Goal: Communication & Community: Share content

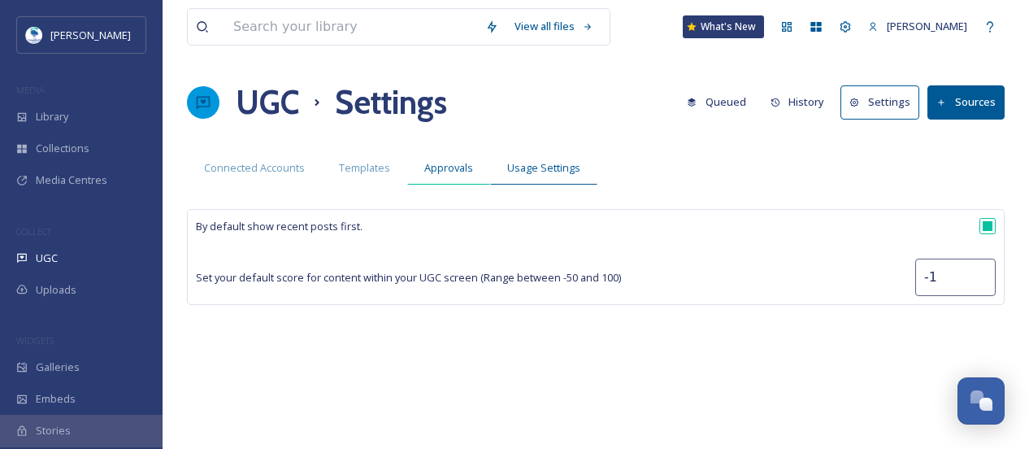
click at [448, 173] on span "Approvals" at bounding box center [448, 167] width 49 height 15
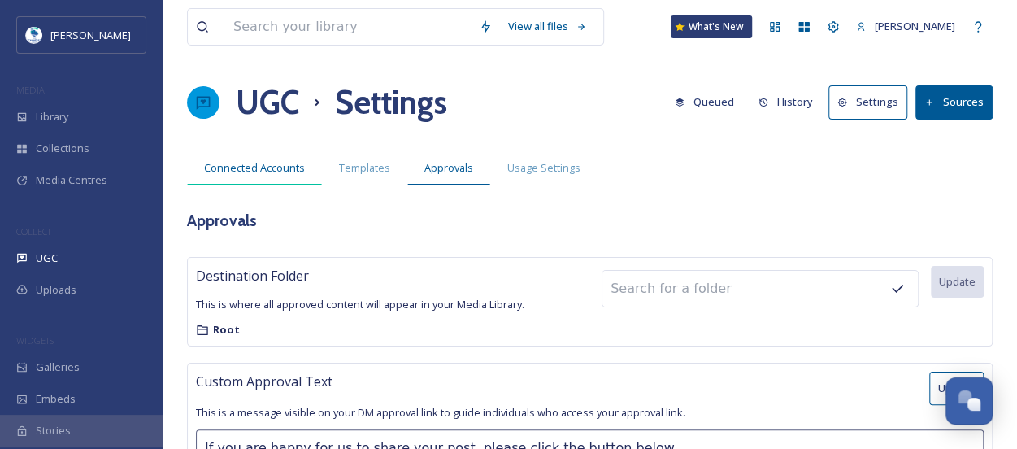
click at [229, 160] on span "Connected Accounts" at bounding box center [254, 167] width 101 height 15
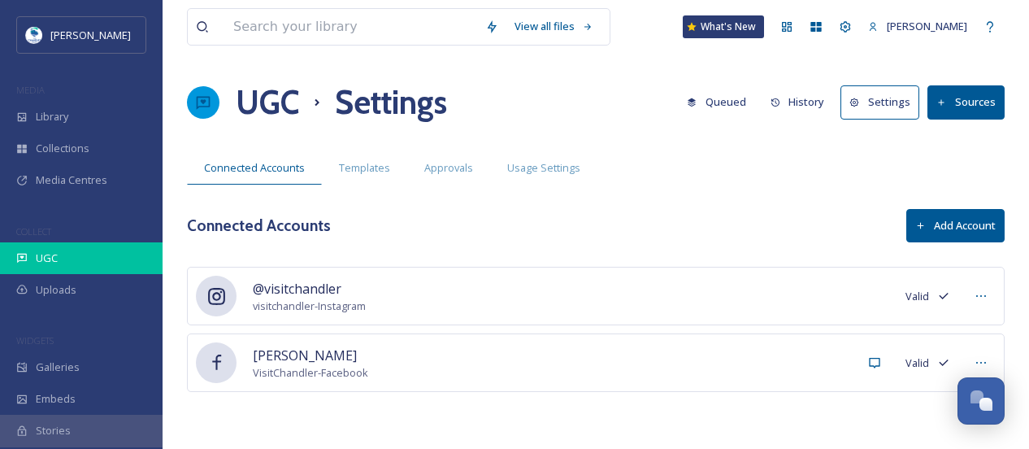
click at [47, 254] on span "UGC" at bounding box center [47, 257] width 22 height 15
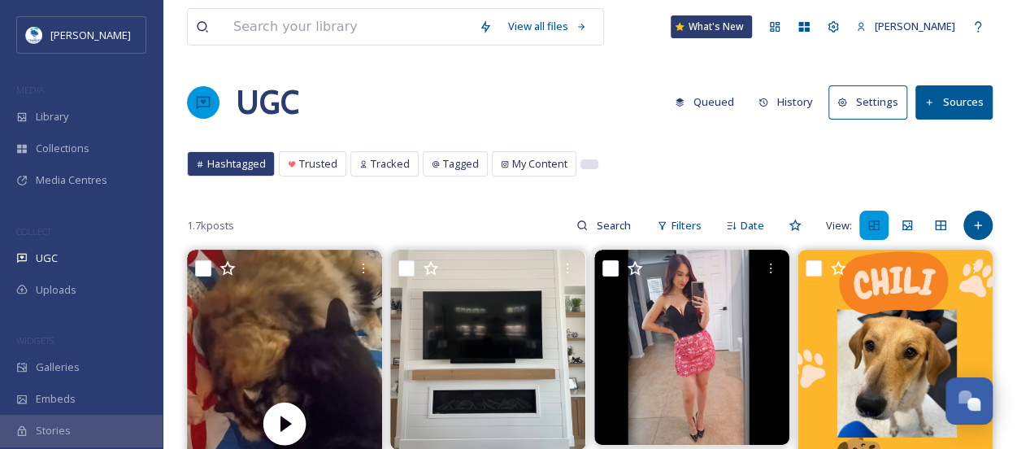
click at [585, 165] on div at bounding box center [589, 164] width 16 height 8
click at [538, 162] on span "My Content" at bounding box center [539, 163] width 55 height 15
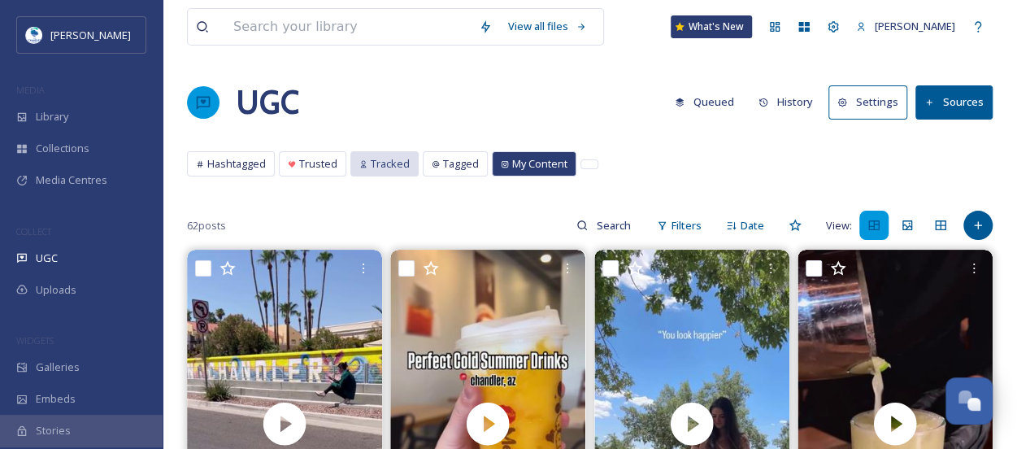
click at [386, 163] on span "Tracked" at bounding box center [390, 163] width 39 height 15
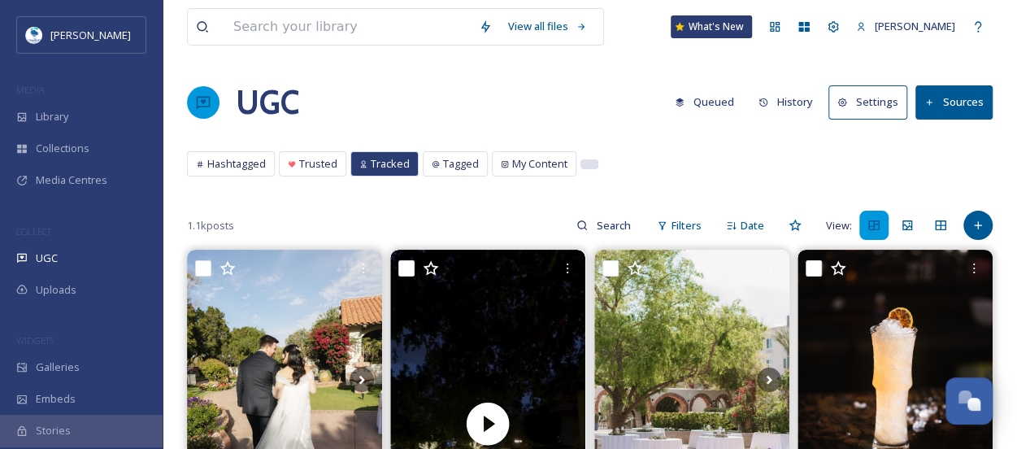
click at [581, 163] on div at bounding box center [589, 164] width 16 height 8
click at [585, 162] on div at bounding box center [589, 164] width 16 height 8
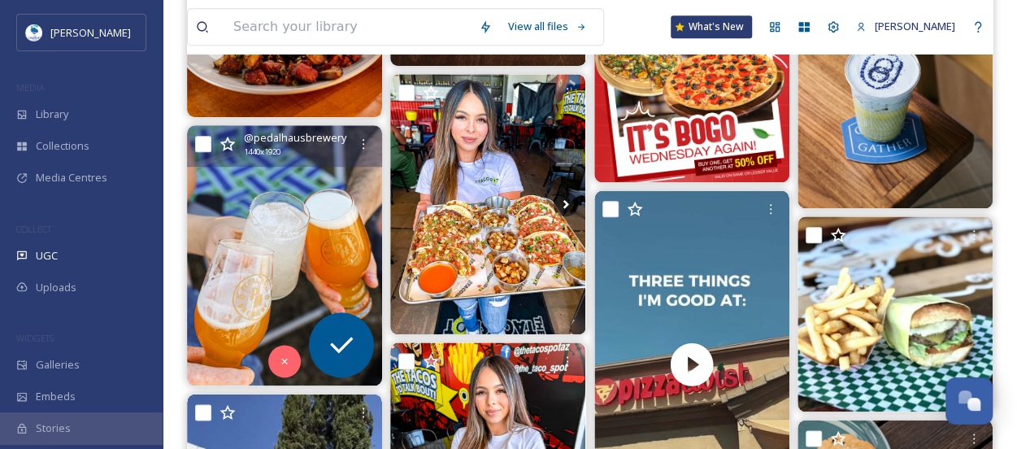
scroll to position [799, 0]
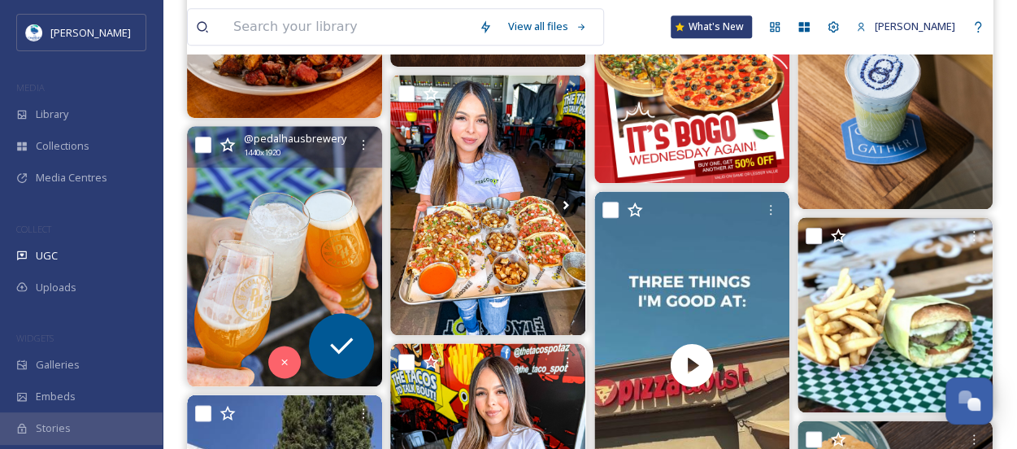
click at [309, 269] on img at bounding box center [284, 256] width 195 height 260
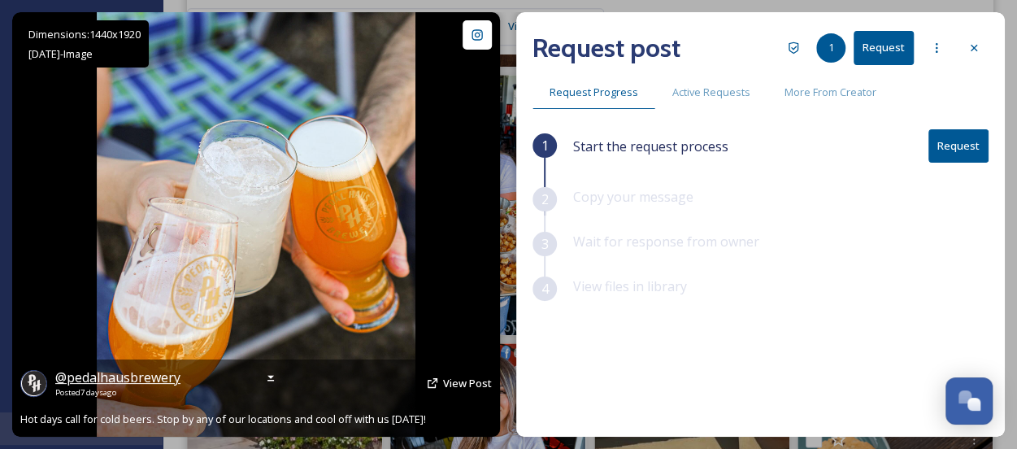
click at [129, 378] on span "@ pedalhausbrewery" at bounding box center [117, 377] width 125 height 18
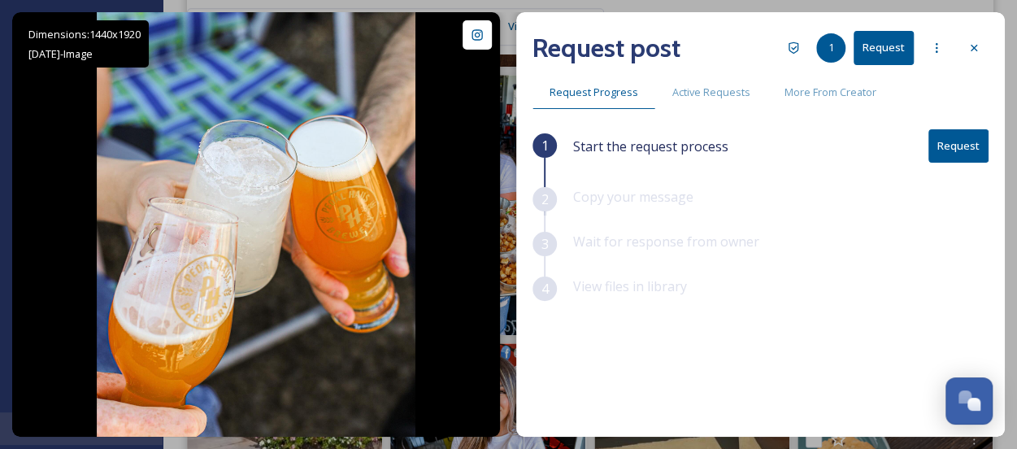
click at [964, 152] on button "Request" at bounding box center [959, 145] width 60 height 33
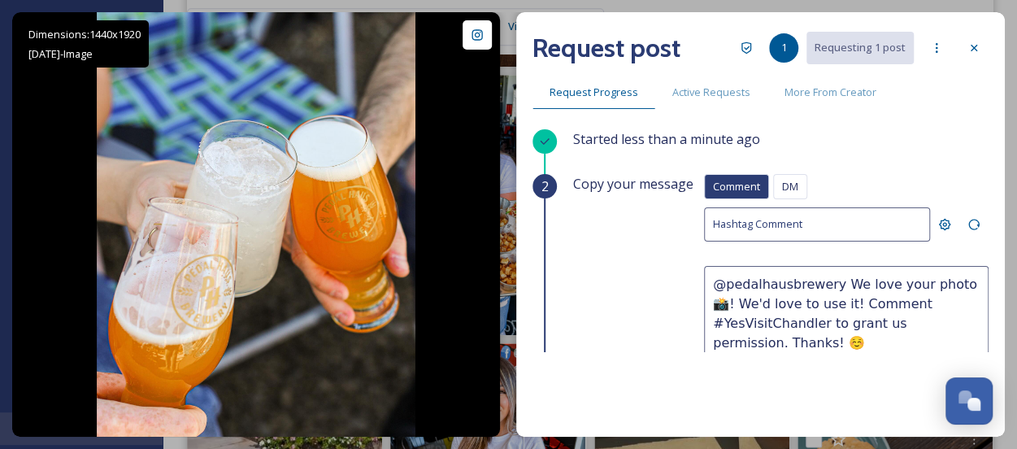
drag, startPoint x: 870, startPoint y: 281, endPoint x: 952, endPoint y: 284, distance: 82.2
click at [952, 284] on textarea "@pedalhausbrewery We love your photo 📸! We'd love to use it! Comment #YesVisitC…" at bounding box center [846, 333] width 285 height 135
drag, startPoint x: 940, startPoint y: 284, endPoint x: 873, endPoint y: 318, distance: 75.6
click at [873, 318] on textarea "@pedalhausbrewery We love this photo! We'd love to use it! Comment #YesVisitCha…" at bounding box center [846, 333] width 285 height 135
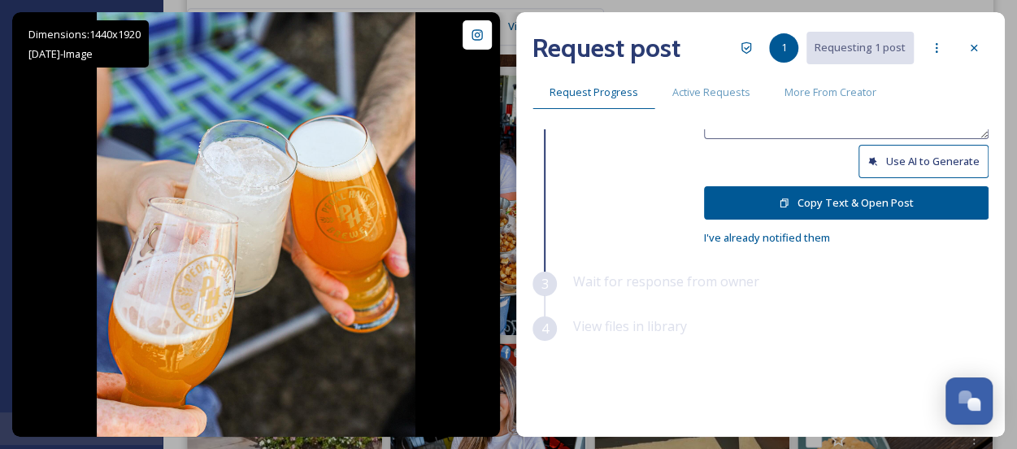
scroll to position [262, 0]
type textarea "@pedalhausbrewery We love this photo! Can we use it in some of our [PERSON_NAME…"
click at [862, 198] on button "Copy Text & Open Post" at bounding box center [846, 202] width 285 height 33
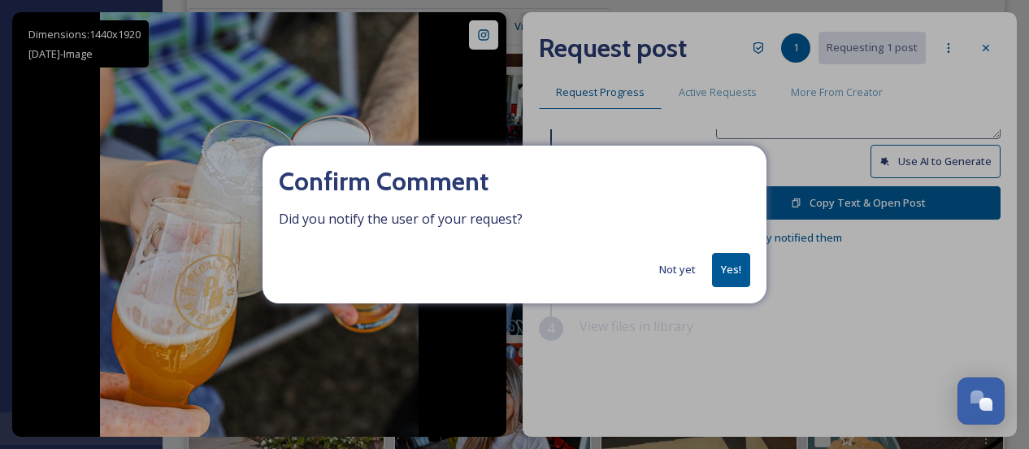
click at [732, 269] on button "Yes!" at bounding box center [731, 269] width 38 height 33
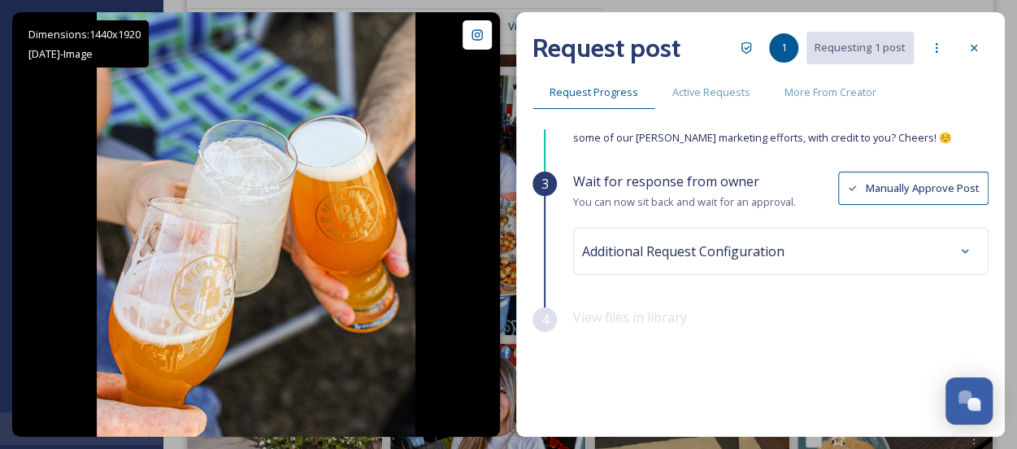
scroll to position [85, 0]
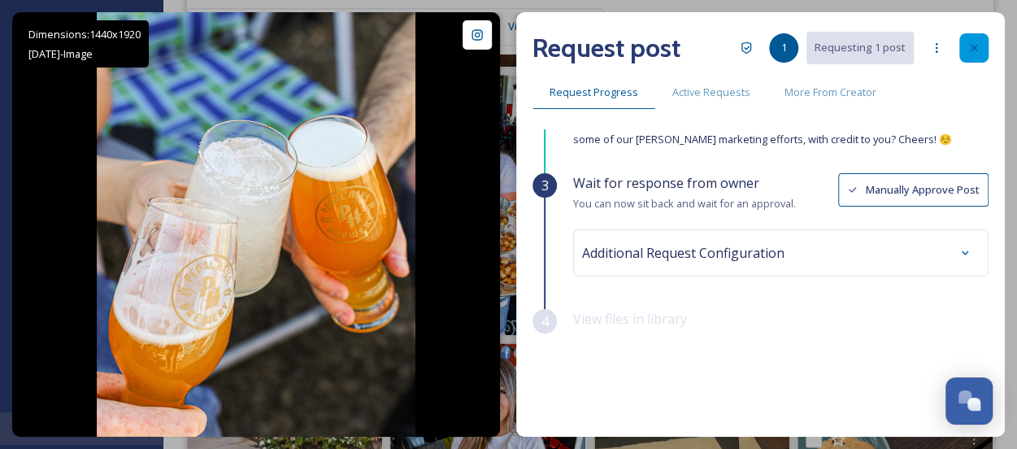
click at [973, 41] on div at bounding box center [974, 47] width 29 height 29
